Goal: Navigation & Orientation: Find specific page/section

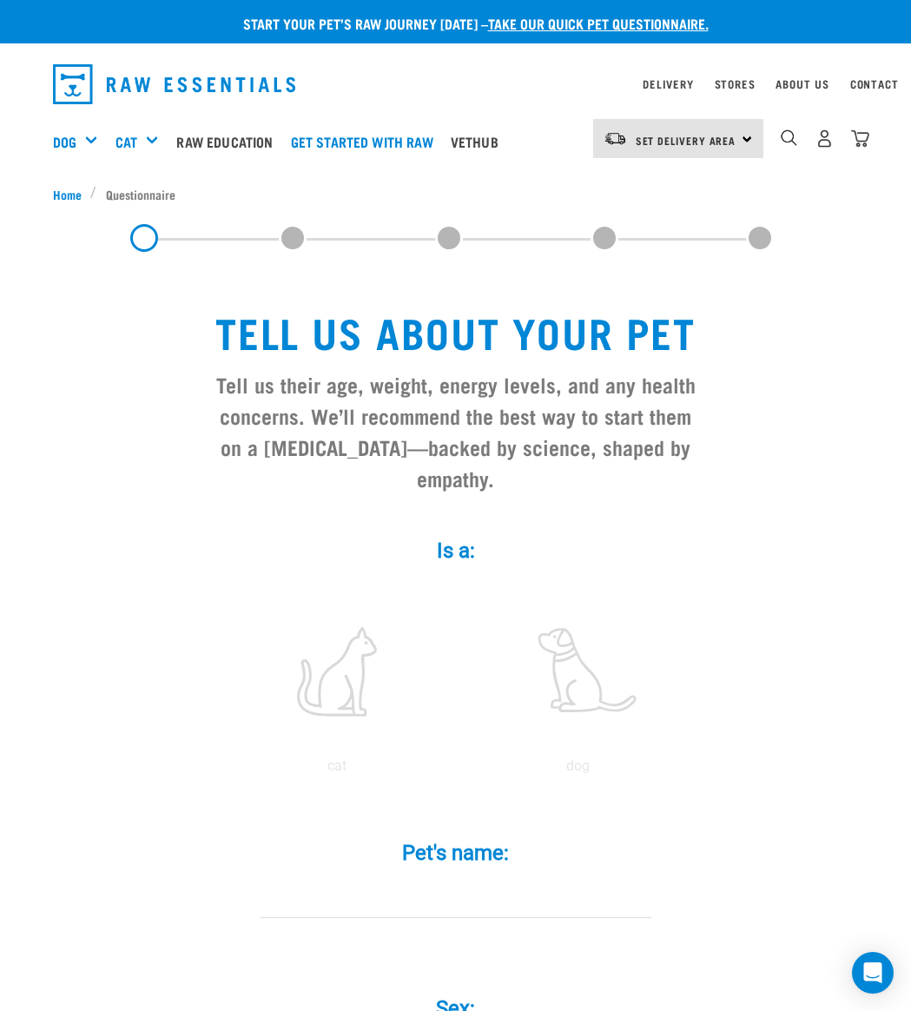
scroll to position [0, 11]
click at [873, 76] on div "Contact" at bounding box center [875, 84] width 49 height 21
click at [734, 82] on link "Stores" at bounding box center [735, 84] width 41 height 6
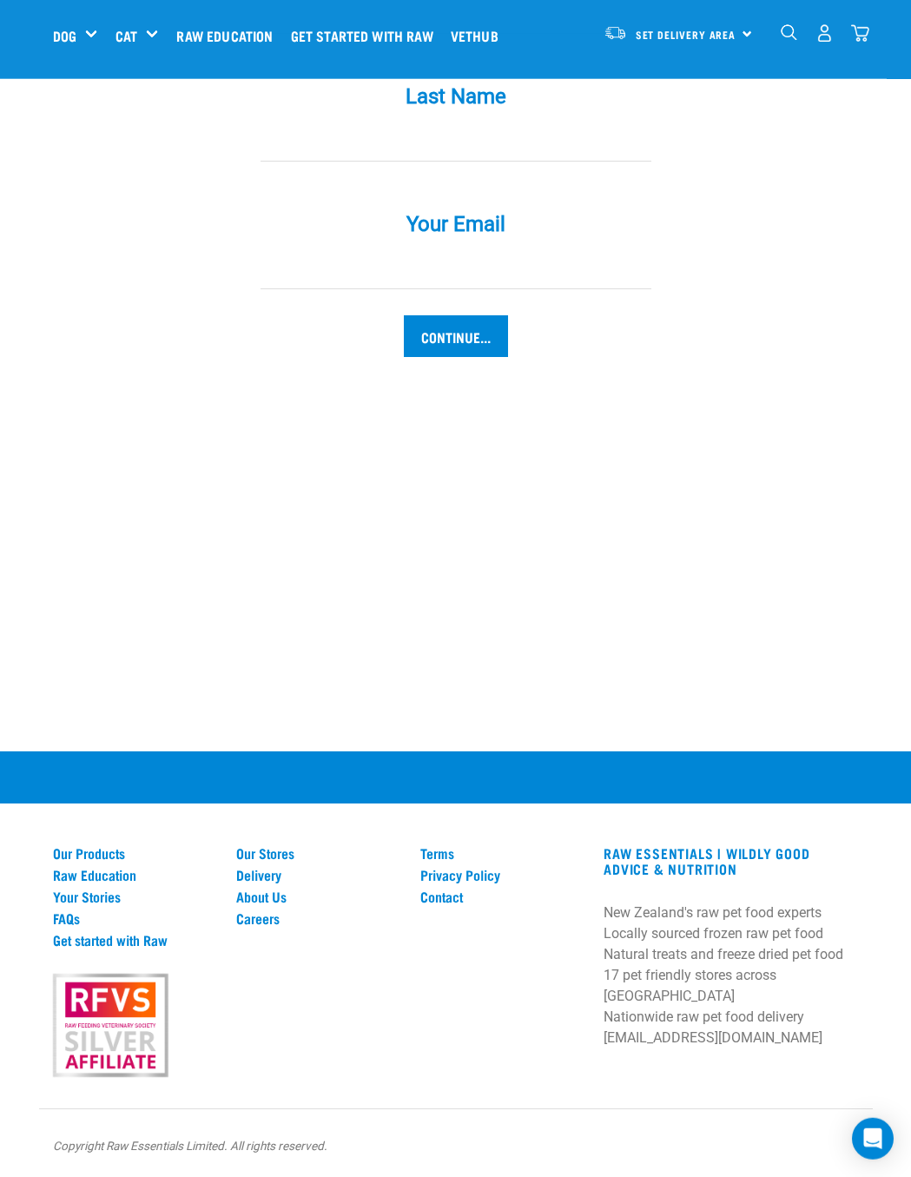
scroll to position [1849, 0]
click at [302, 848] on link "Our Stores" at bounding box center [317, 853] width 163 height 16
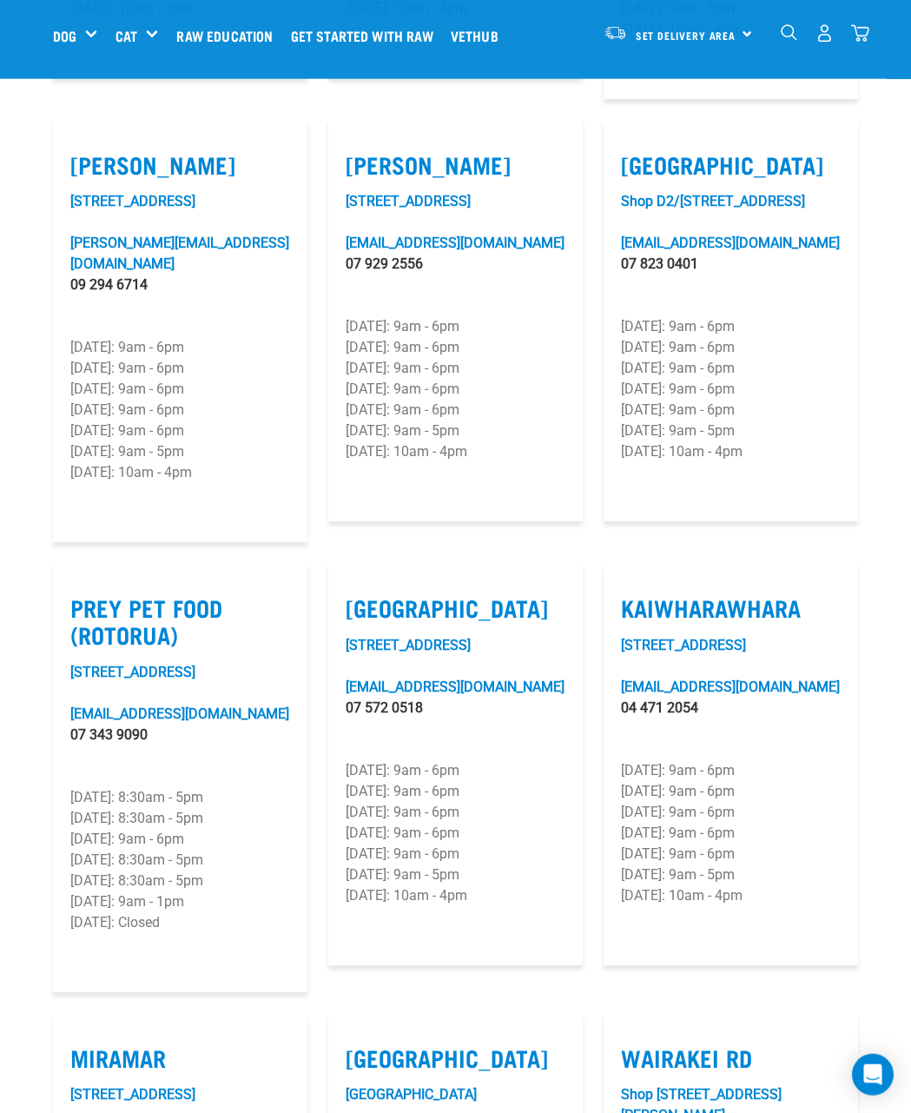
scroll to position [1903, 0]
